Goal: Browse casually

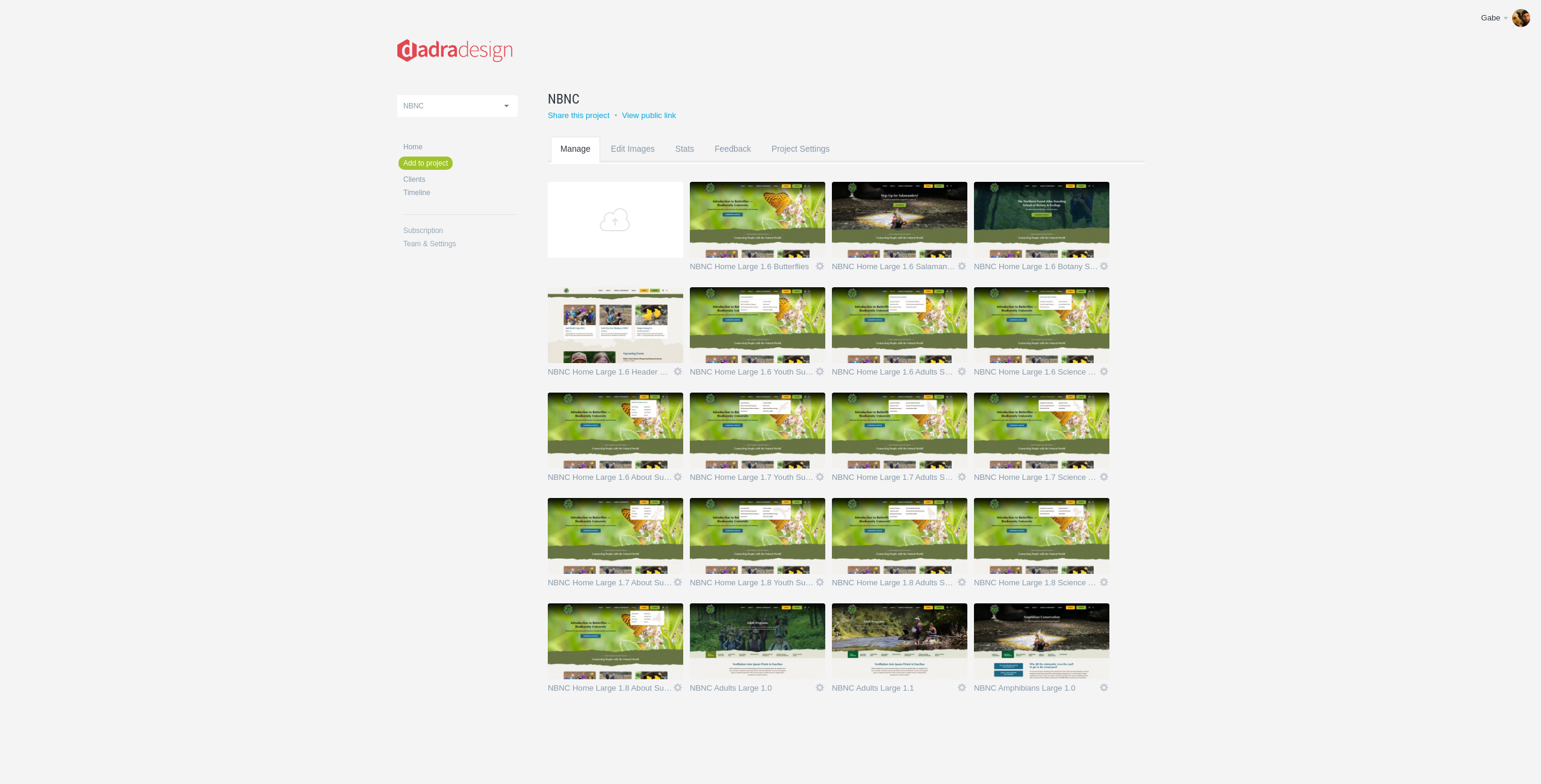
click at [1057, 633] on img at bounding box center [1042, 641] width 136 height 76
